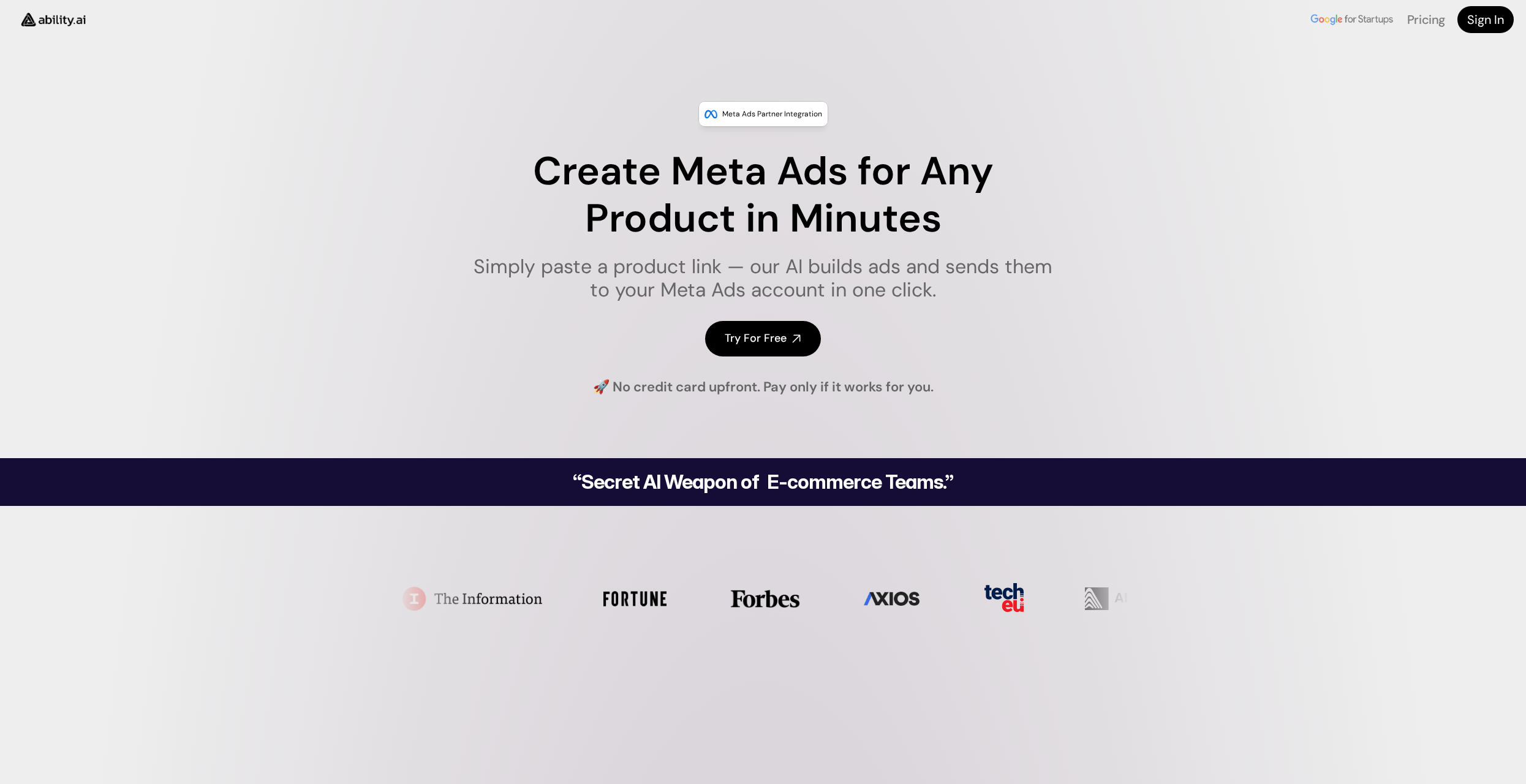
click at [757, 340] on h4 "Try For Free" at bounding box center [755, 338] width 62 height 16
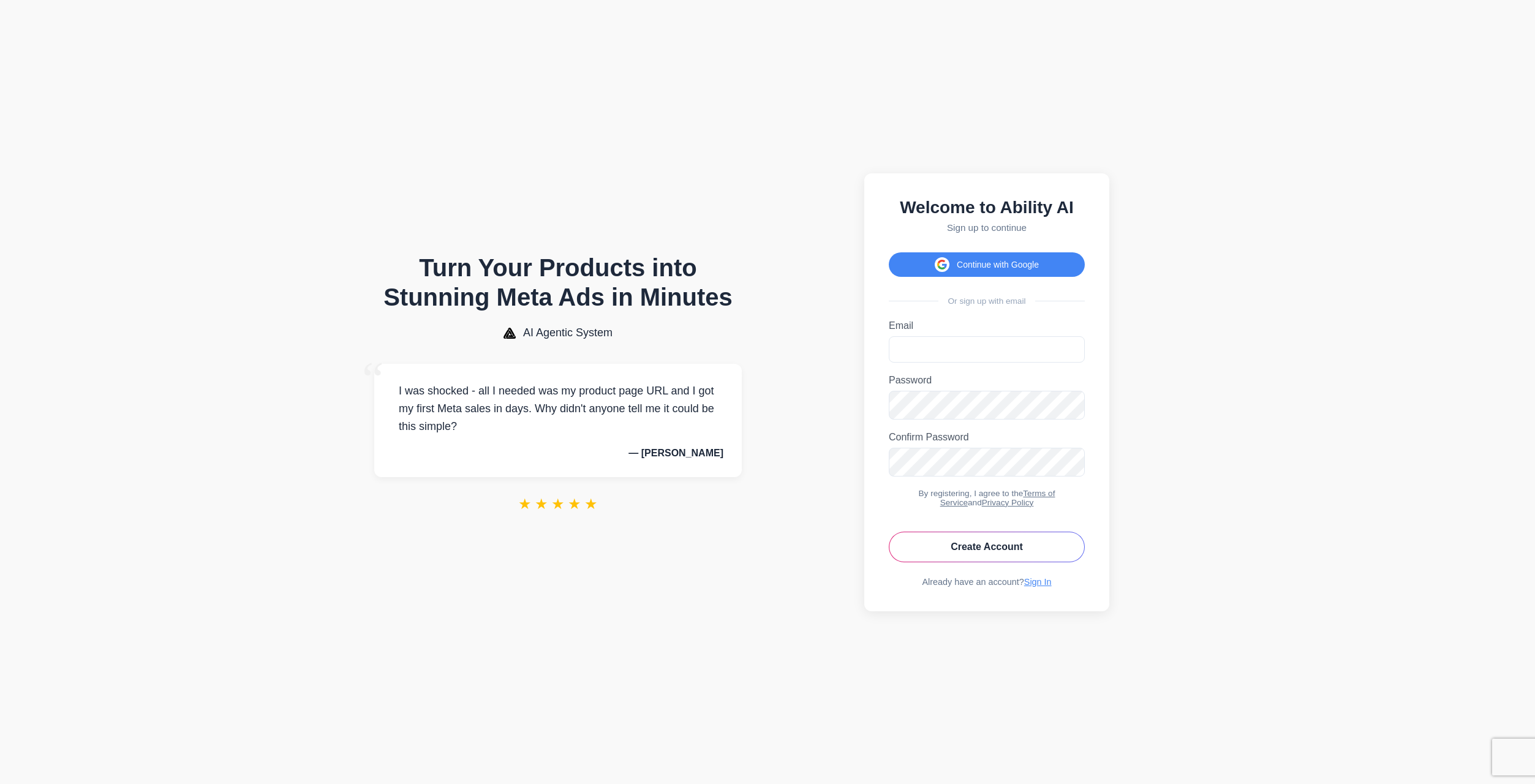
click at [1015, 243] on div "Welcome to Ability AI Sign up to continue Continue with Google Or sign up with …" at bounding box center [986, 393] width 245 height 438
click at [1003, 260] on button "Continue with Google" at bounding box center [986, 264] width 196 height 24
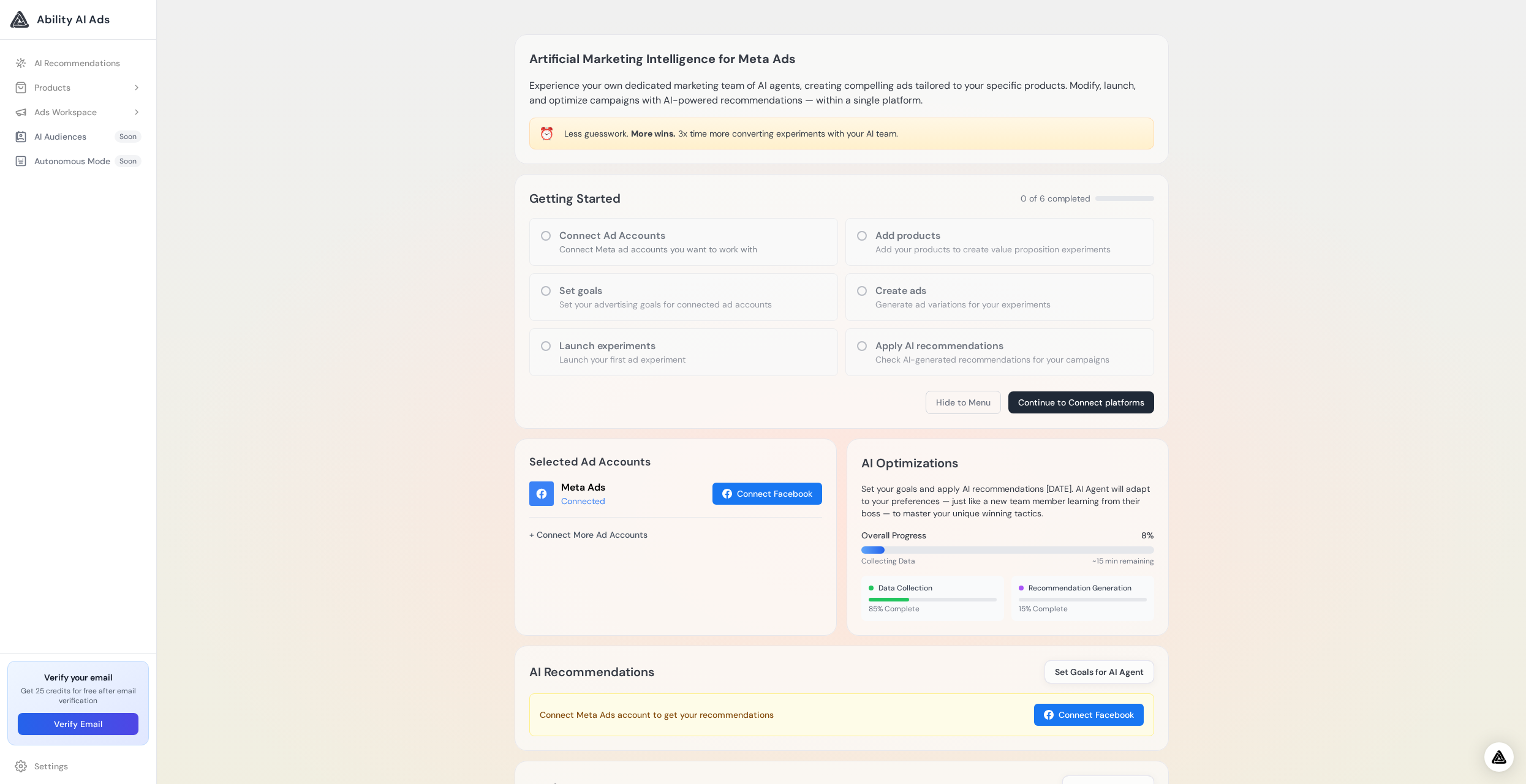
drag, startPoint x: 0, startPoint y: 0, endPoint x: 1223, endPoint y: 294, distance: 1257.8
click at [1224, 295] on div "Artificial Marketing Intelligence for Meta Ads Experience your own dedicated ma…" at bounding box center [841, 516] width 1369 height 1033
click at [1068, 720] on button "Connect Facebook" at bounding box center [1089, 715] width 110 height 22
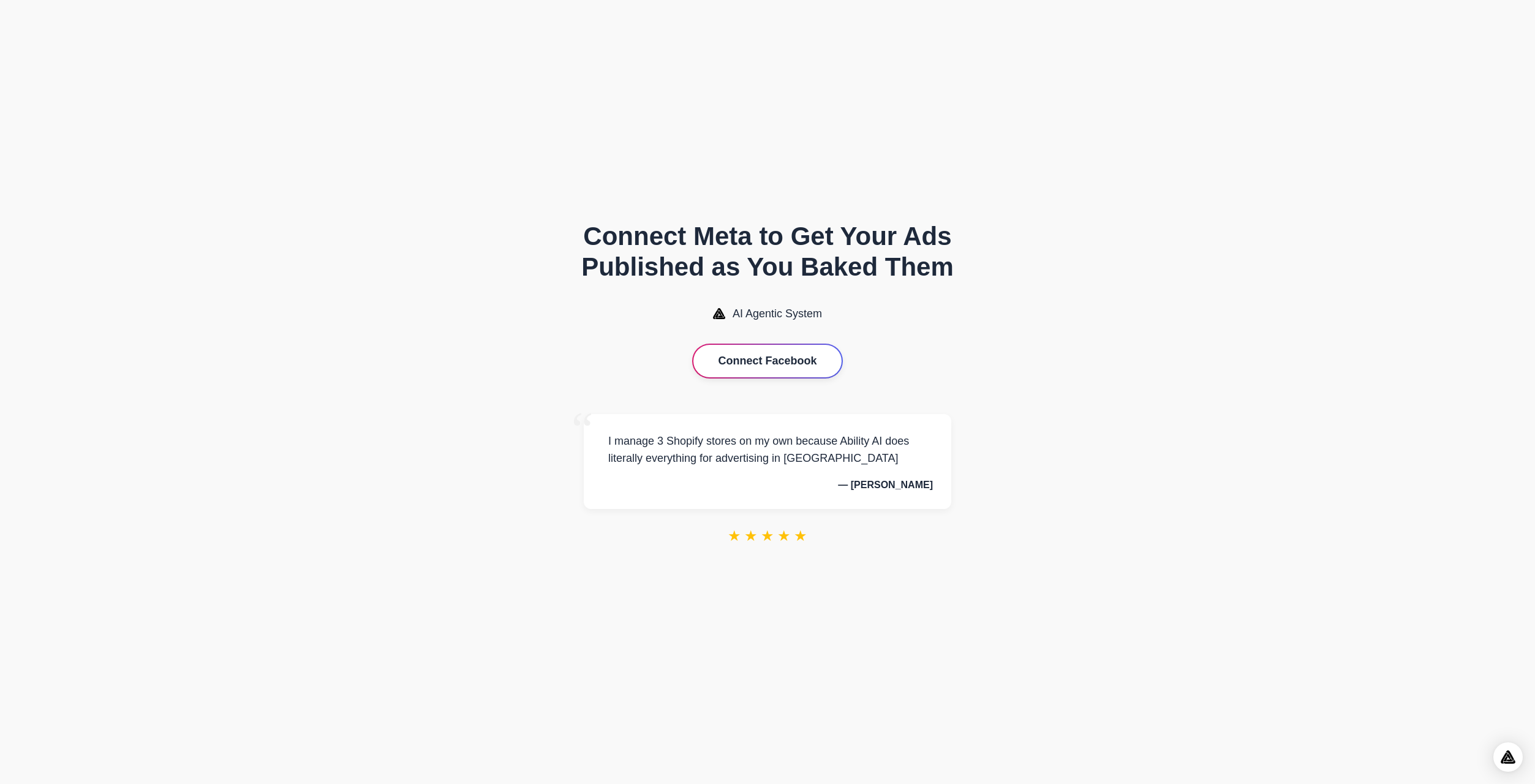
click at [775, 368] on button "Connect Facebook" at bounding box center [767, 361] width 148 height 33
